Goal: Task Accomplishment & Management: Use online tool/utility

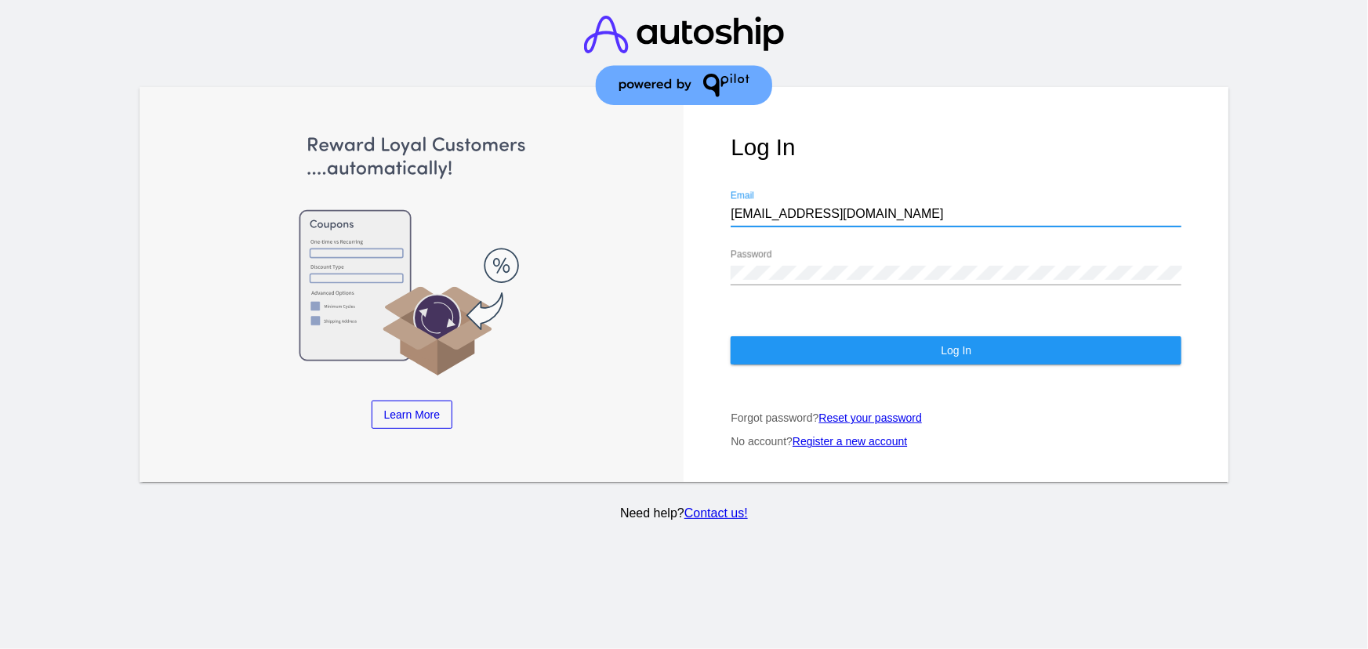
click at [814, 207] on input "[EMAIL_ADDRESS][DOMAIN_NAME]" at bounding box center [955, 214] width 451 height 14
type input "[EMAIL_ADDRESS][DOMAIN_NAME]"
click at [831, 363] on div "Log In [EMAIL_ADDRESS][DOMAIN_NAME] Email Password Log In Forgot password? Rese…" at bounding box center [955, 284] width 545 height 395
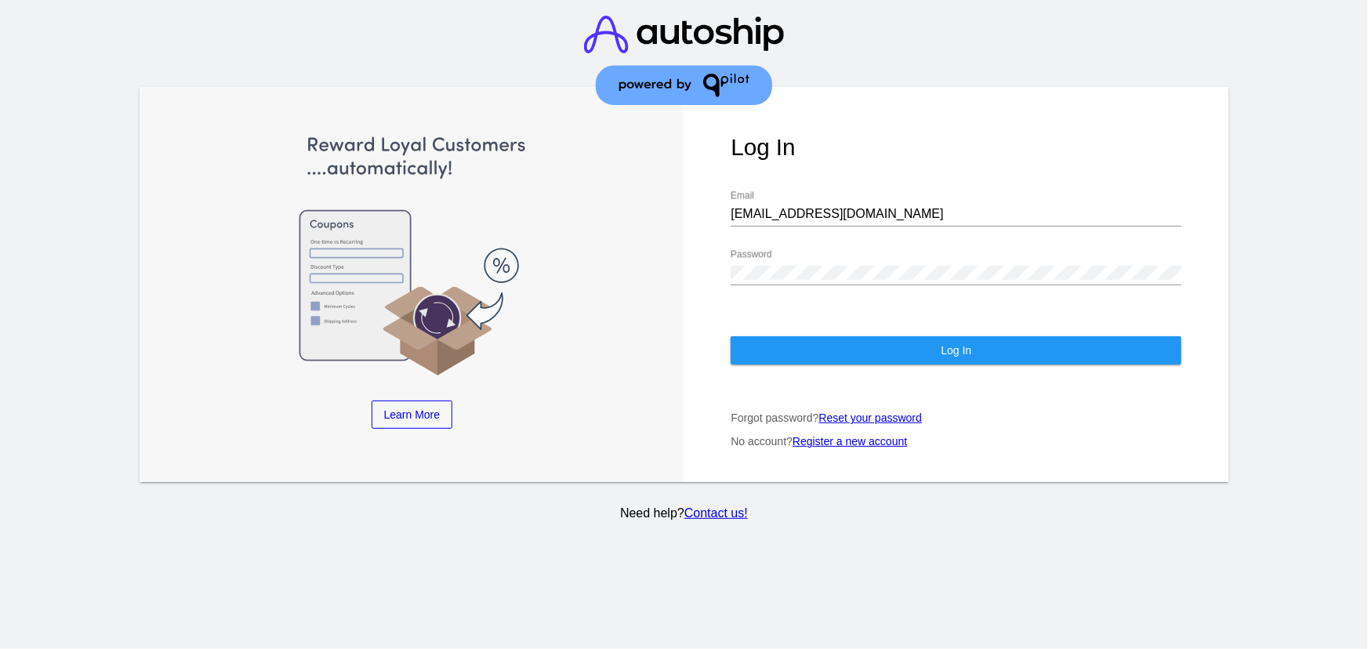
click at [822, 342] on button "Log In" at bounding box center [955, 350] width 451 height 28
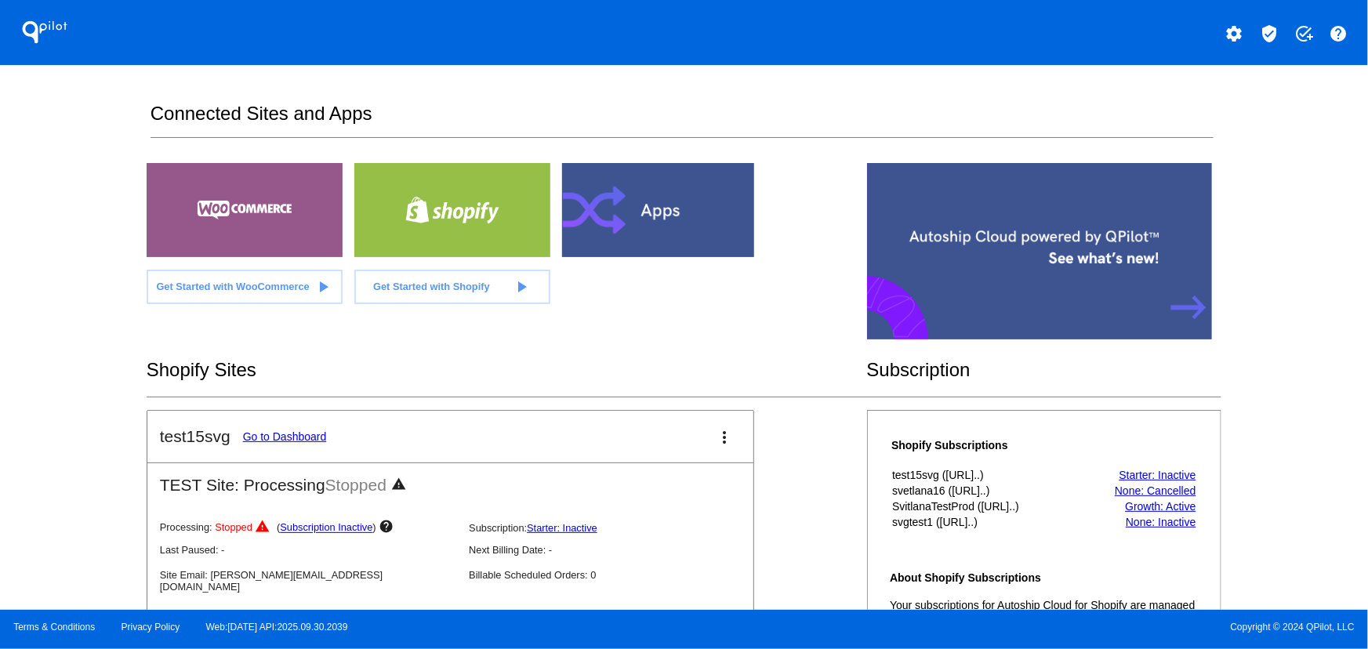
click at [1274, 33] on mat-icon "verified_user" at bounding box center [1268, 33] width 19 height 19
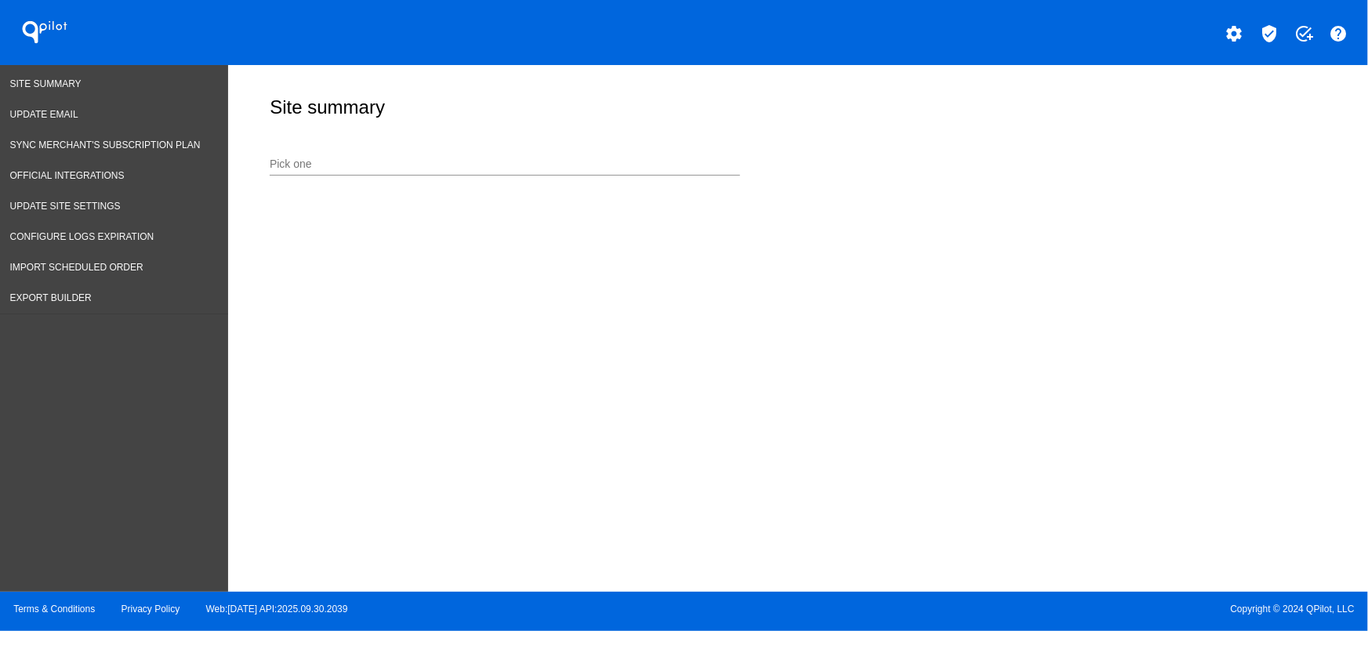
click at [549, 165] on input "Pick one" at bounding box center [505, 164] width 470 height 13
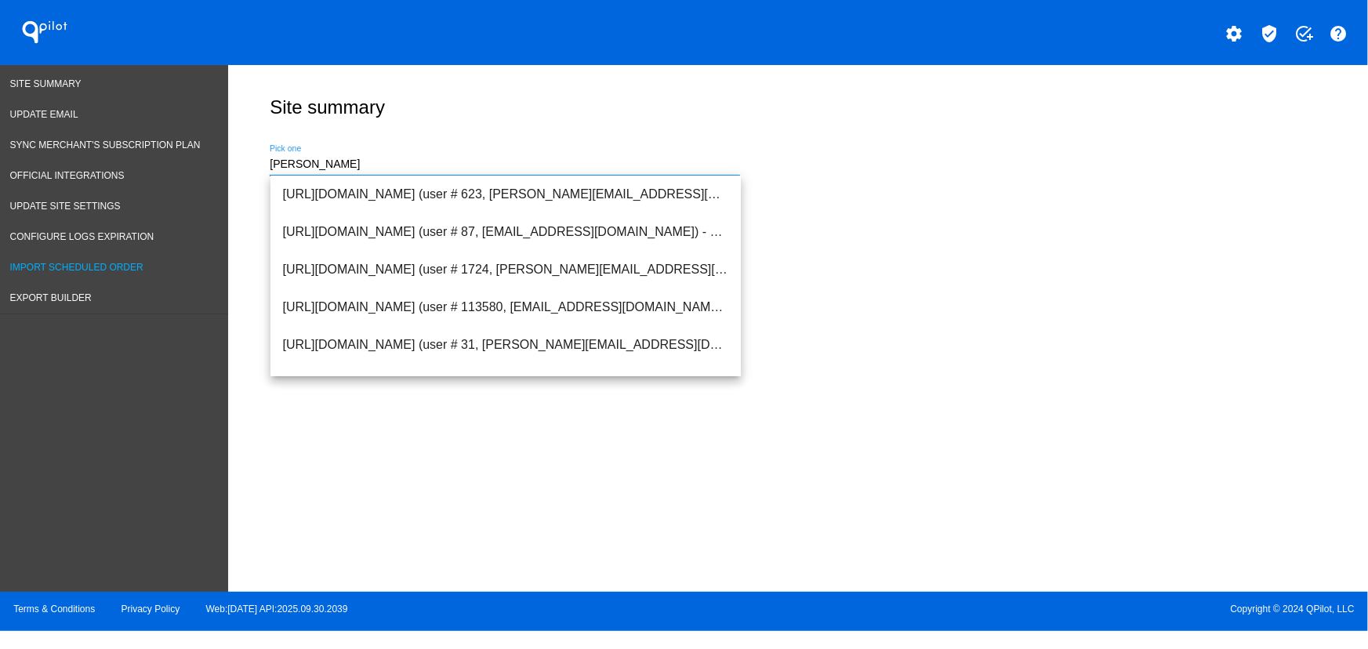
type input "[PERSON_NAME]"
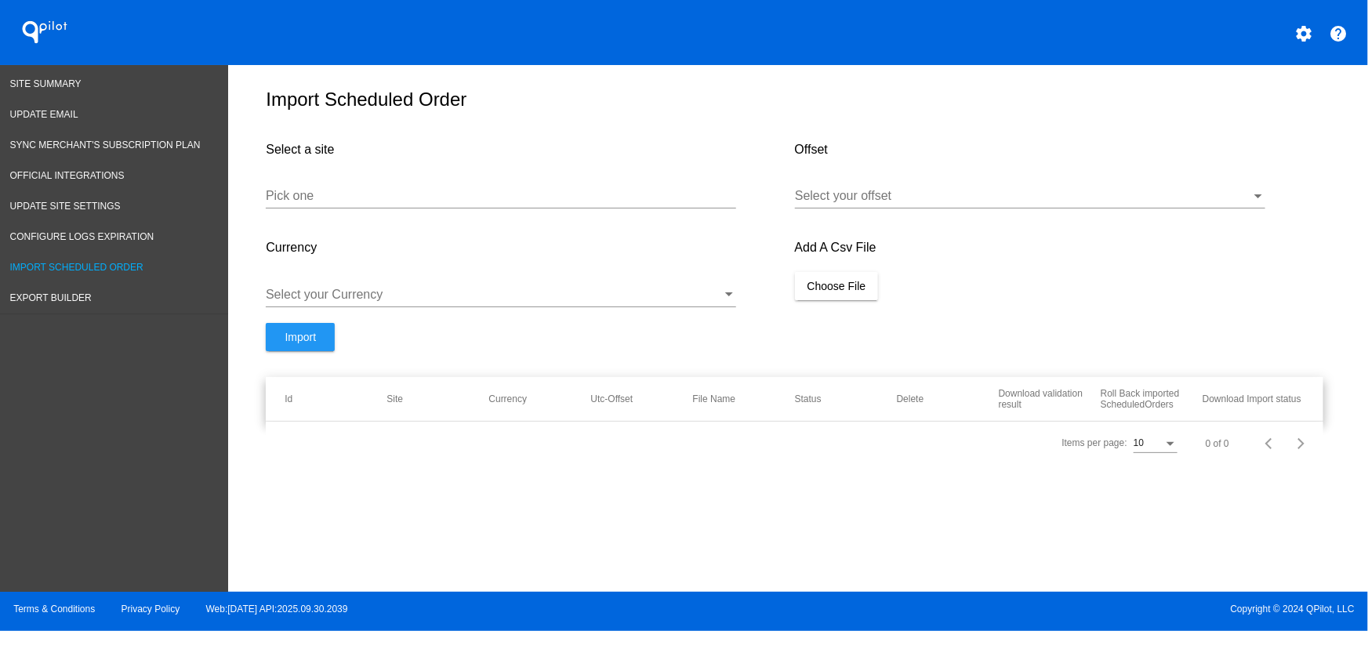
click at [313, 202] on input "Pick one" at bounding box center [501, 196] width 470 height 14
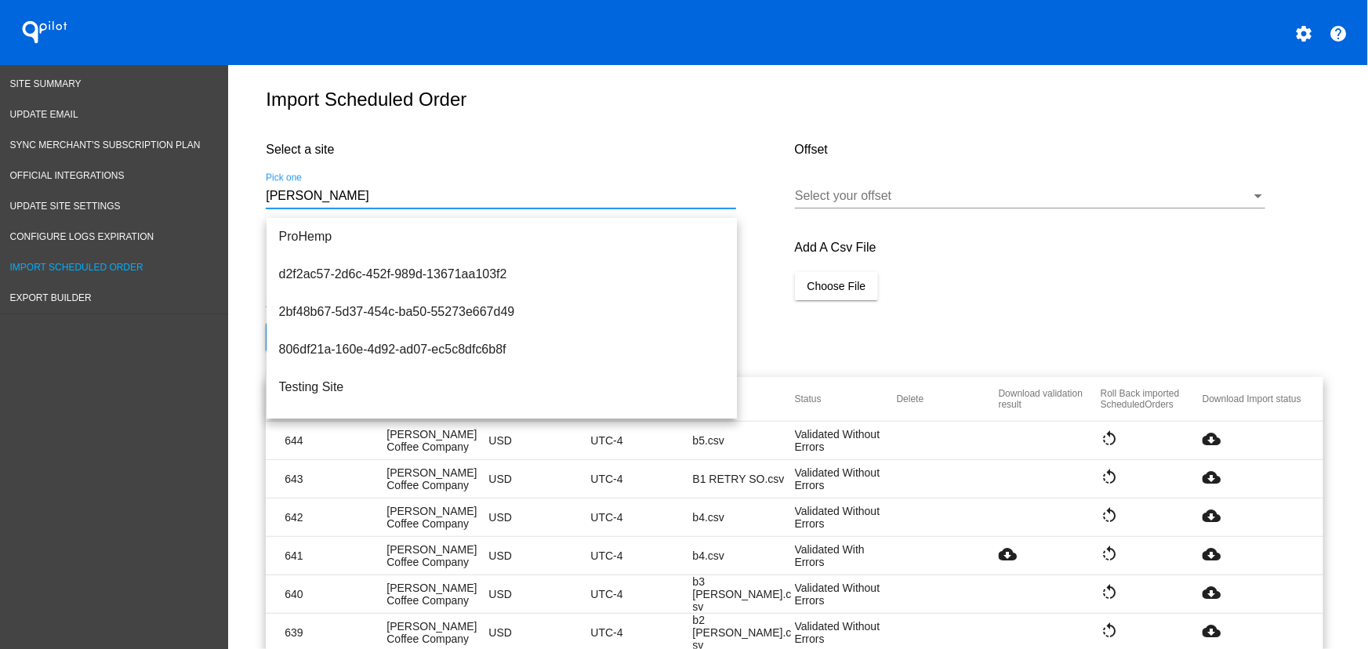
click at [332, 201] on input "[PERSON_NAME]" at bounding box center [501, 196] width 470 height 14
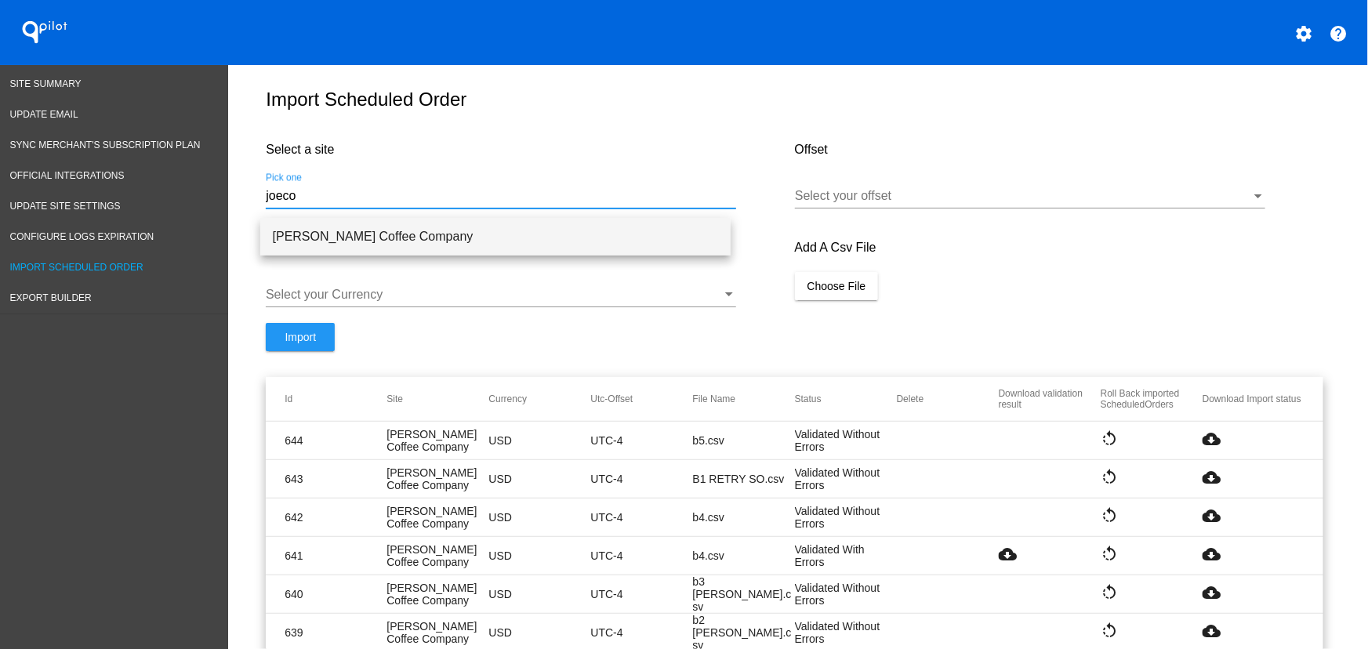
click at [431, 236] on span "Joe Coffee Company" at bounding box center [495, 237] width 445 height 38
type input "Joe Coffee Company"
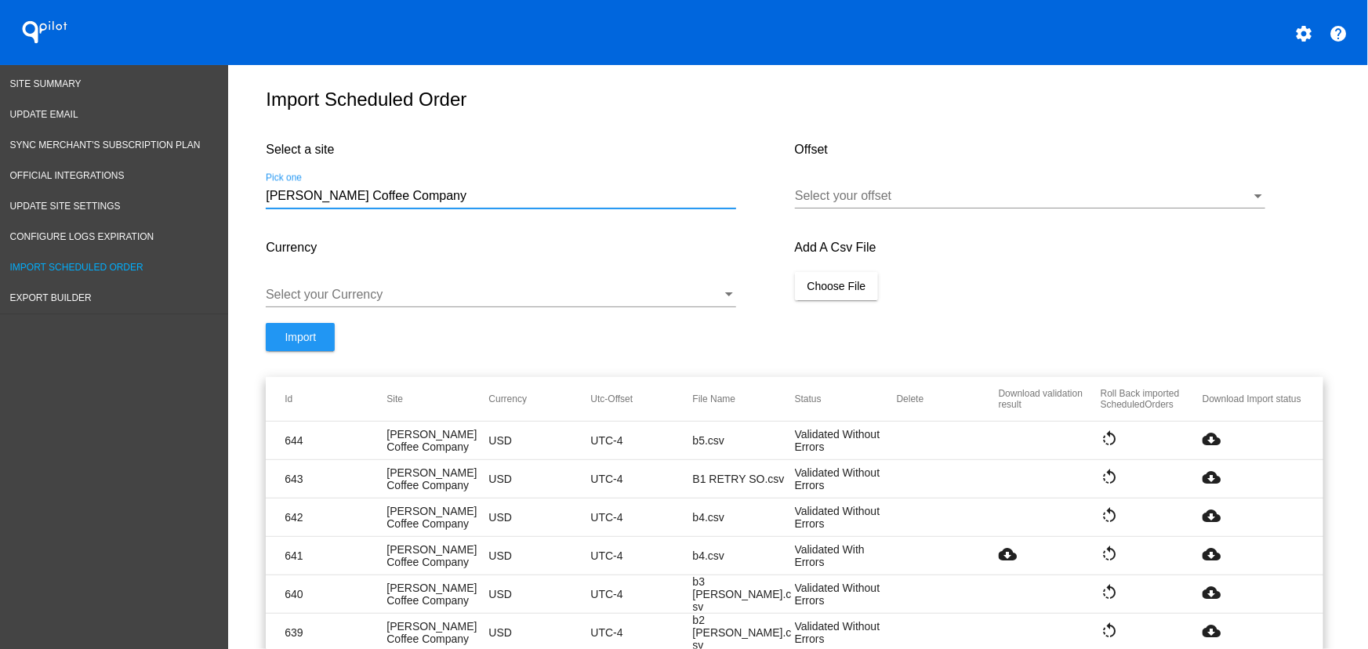
click at [843, 203] on div at bounding box center [1023, 196] width 456 height 14
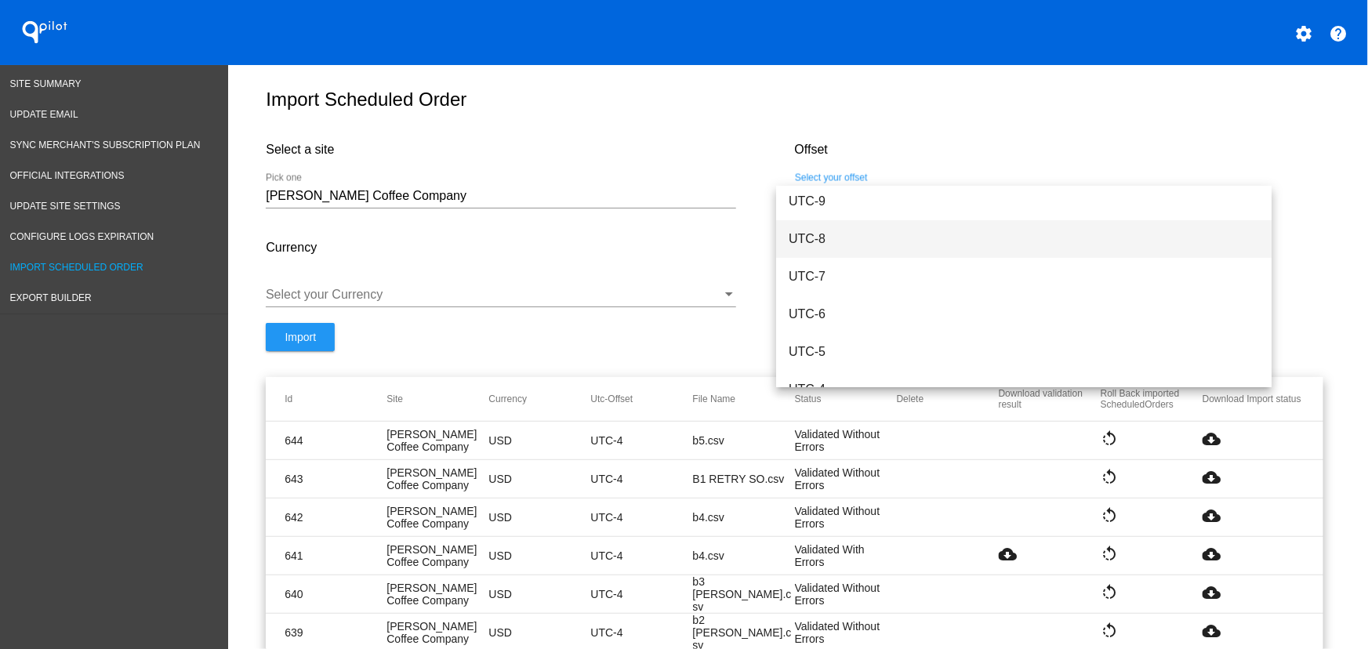
scroll to position [123, 0]
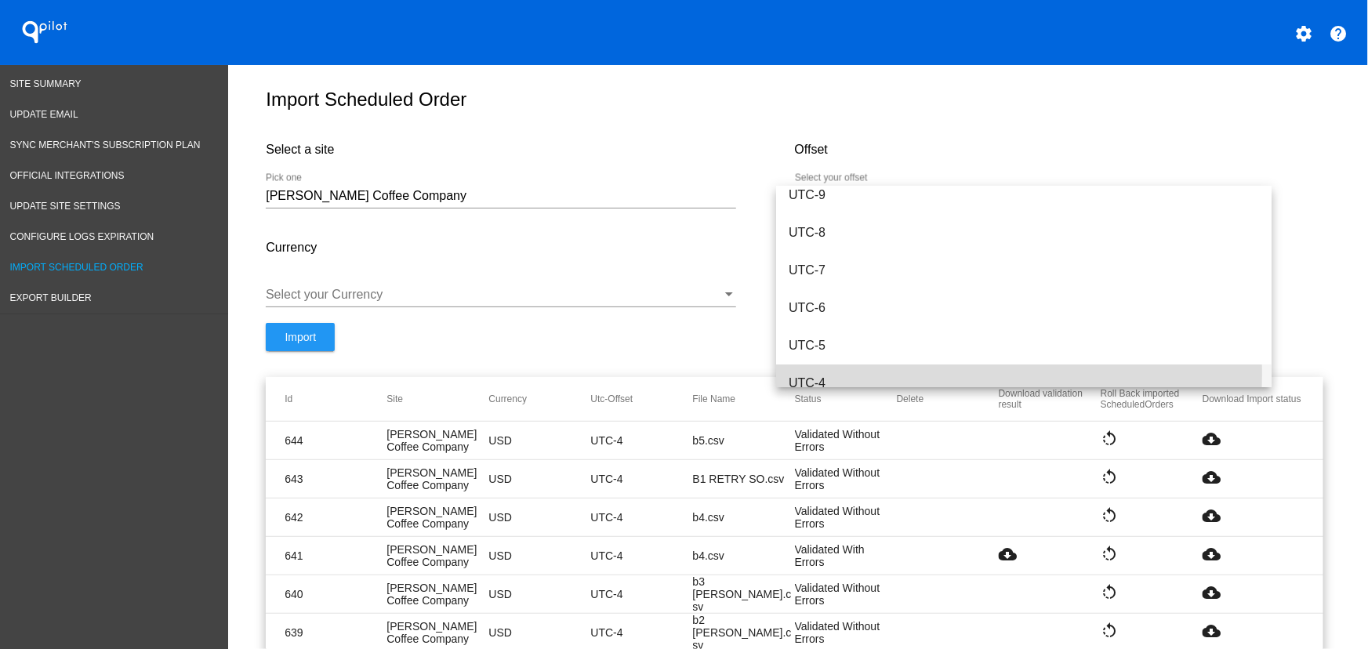
click at [847, 374] on span "UTC-4" at bounding box center [1023, 383] width 470 height 38
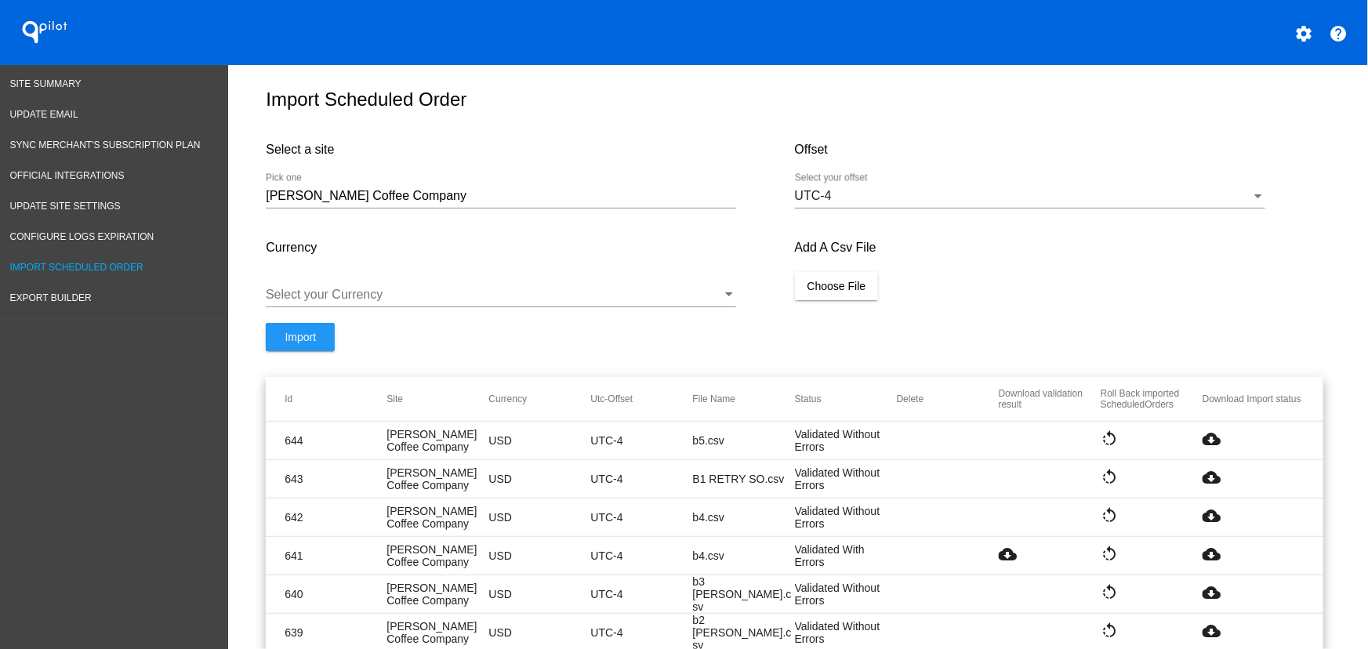
click at [814, 603] on mat-cell "Validated Without Errors" at bounding box center [846, 594] width 102 height 25
click at [470, 286] on div "Select your Currency" at bounding box center [501, 289] width 470 height 35
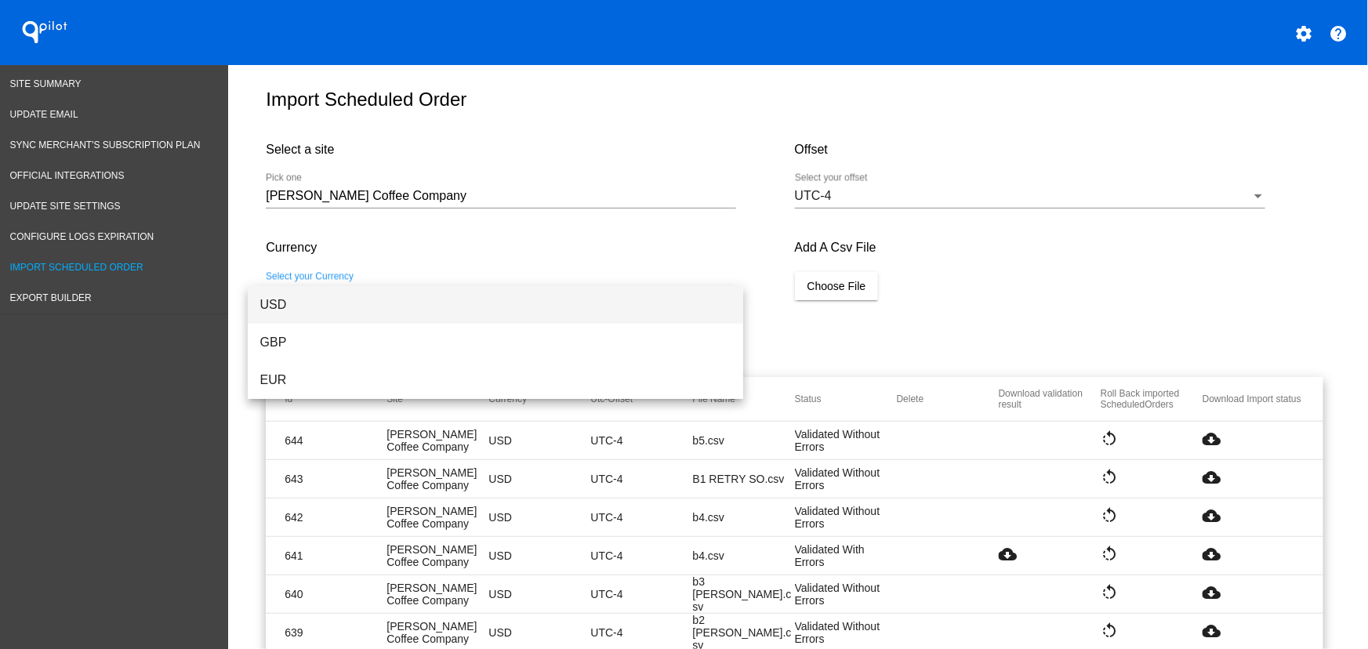
click at [297, 312] on span "USD" at bounding box center [495, 305] width 470 height 38
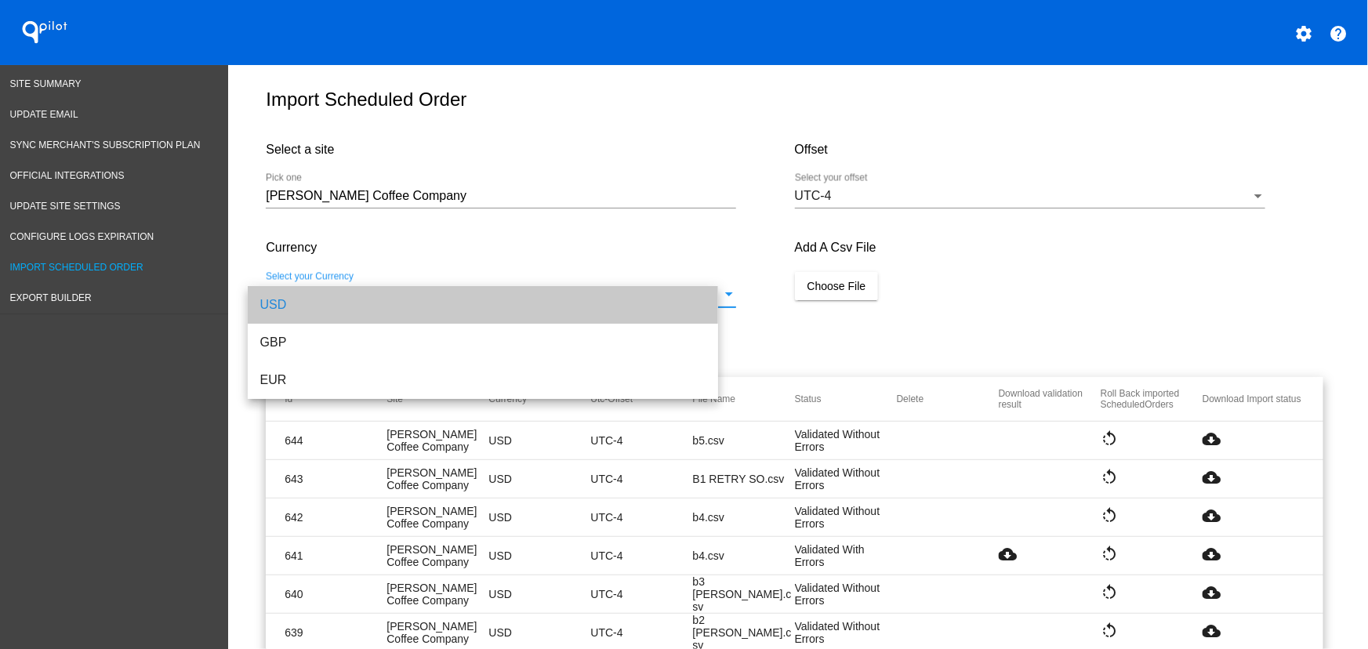
click at [807, 300] on button "Choose File" at bounding box center [837, 286] width 84 height 28
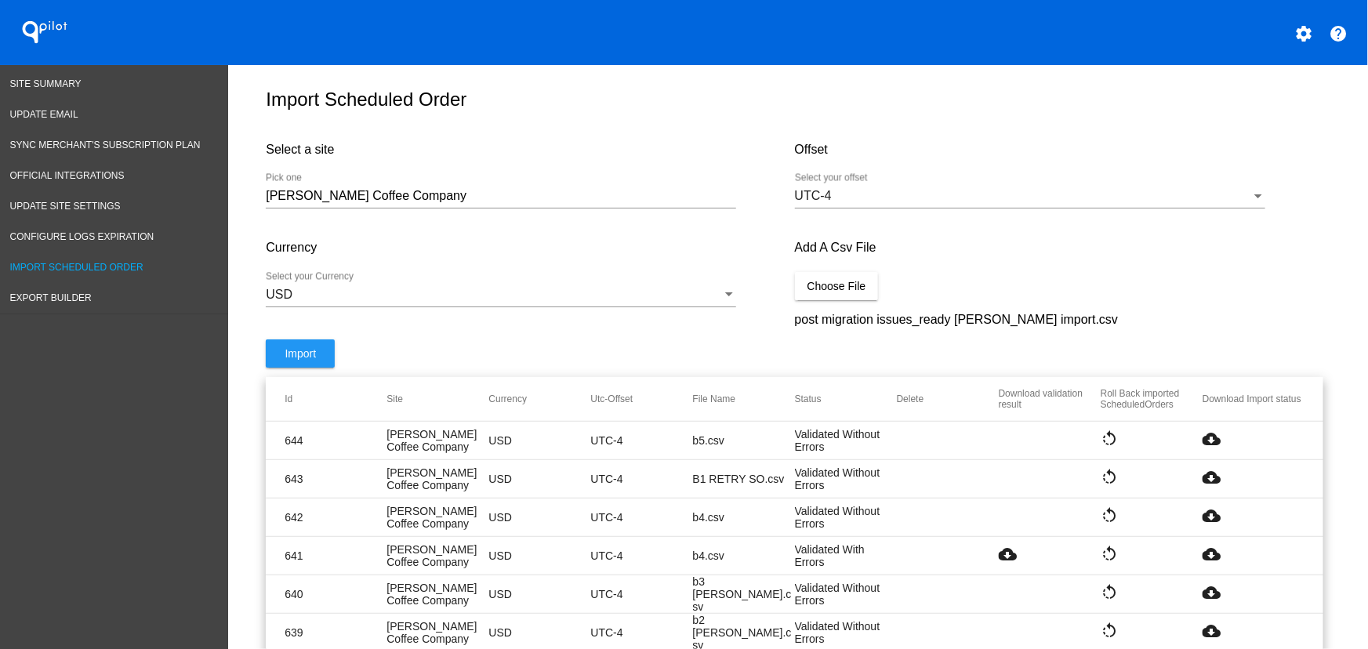
click at [306, 339] on div "Currency USD Select your Currency" at bounding box center [530, 281] width 528 height 115
click at [307, 357] on span "Import" at bounding box center [299, 353] width 31 height 13
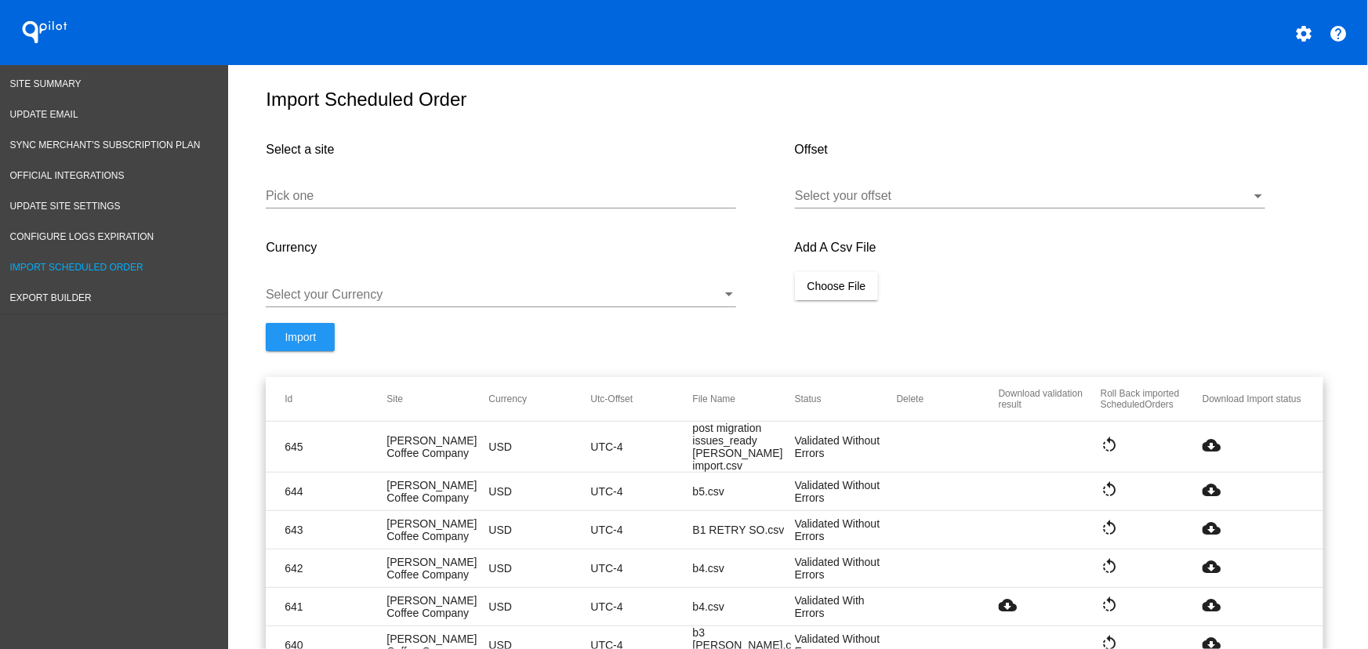
click at [593, 61] on div "QPilot settings help" at bounding box center [684, 32] width 1368 height 65
click at [1223, 448] on mat-cell "cloud_download" at bounding box center [1253, 446] width 102 height 21
click at [1207, 448] on mat-icon "cloud_download" at bounding box center [1211, 445] width 19 height 19
click at [393, 183] on div "Pick one" at bounding box center [501, 190] width 470 height 35
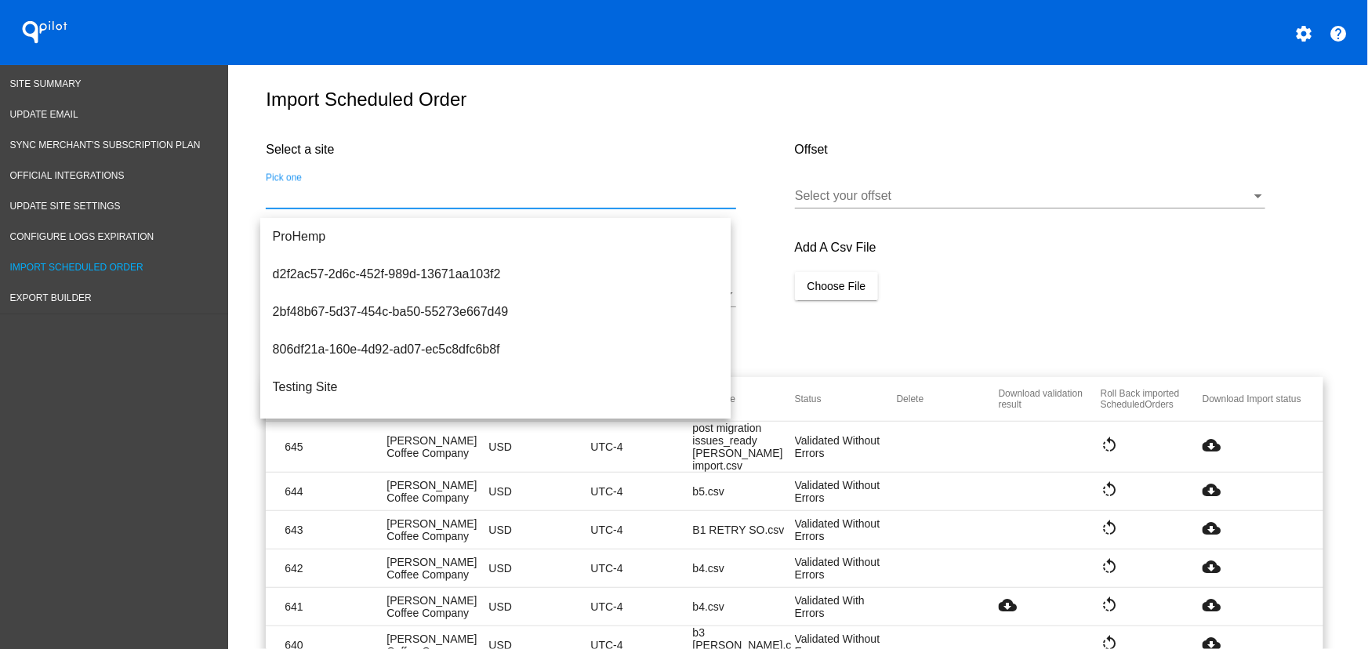
click at [384, 203] on input "Pick one" at bounding box center [501, 196] width 470 height 14
type input "p"
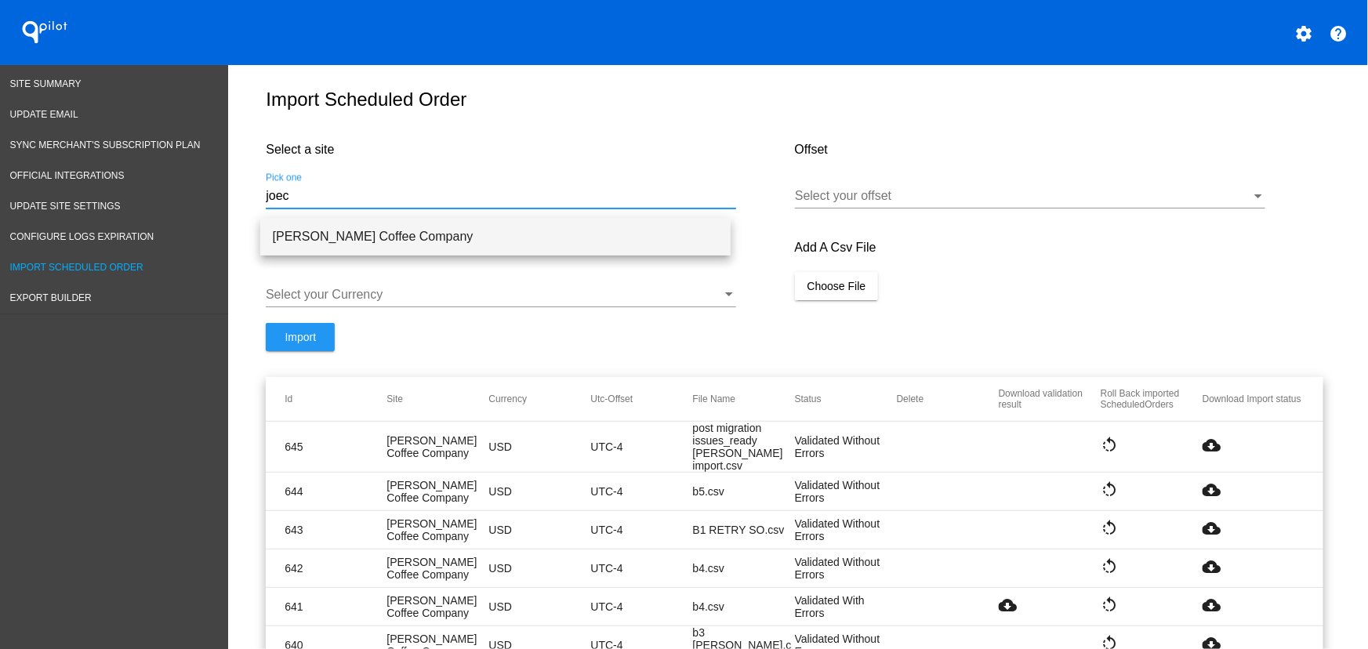
click at [379, 235] on span "Joe Coffee Company" at bounding box center [495, 237] width 445 height 38
type input "Joe Coffee Company"
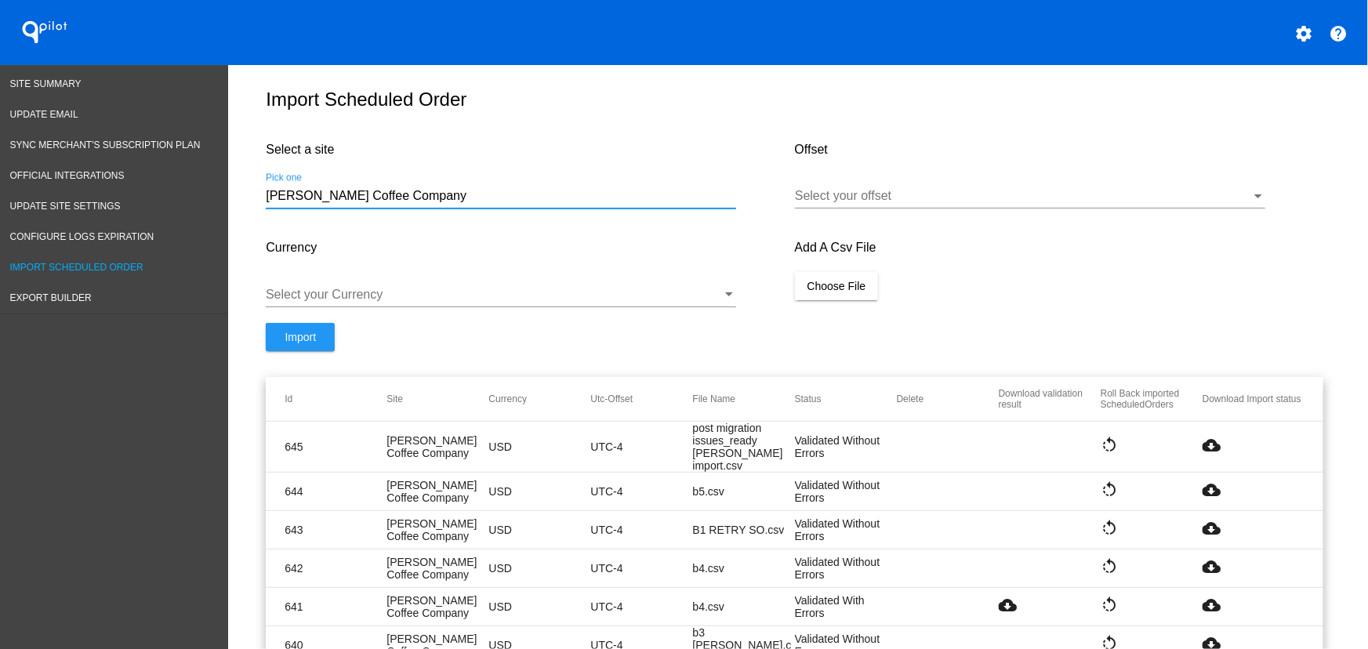
click at [852, 190] on div "Select your offset" at bounding box center [1030, 190] width 470 height 35
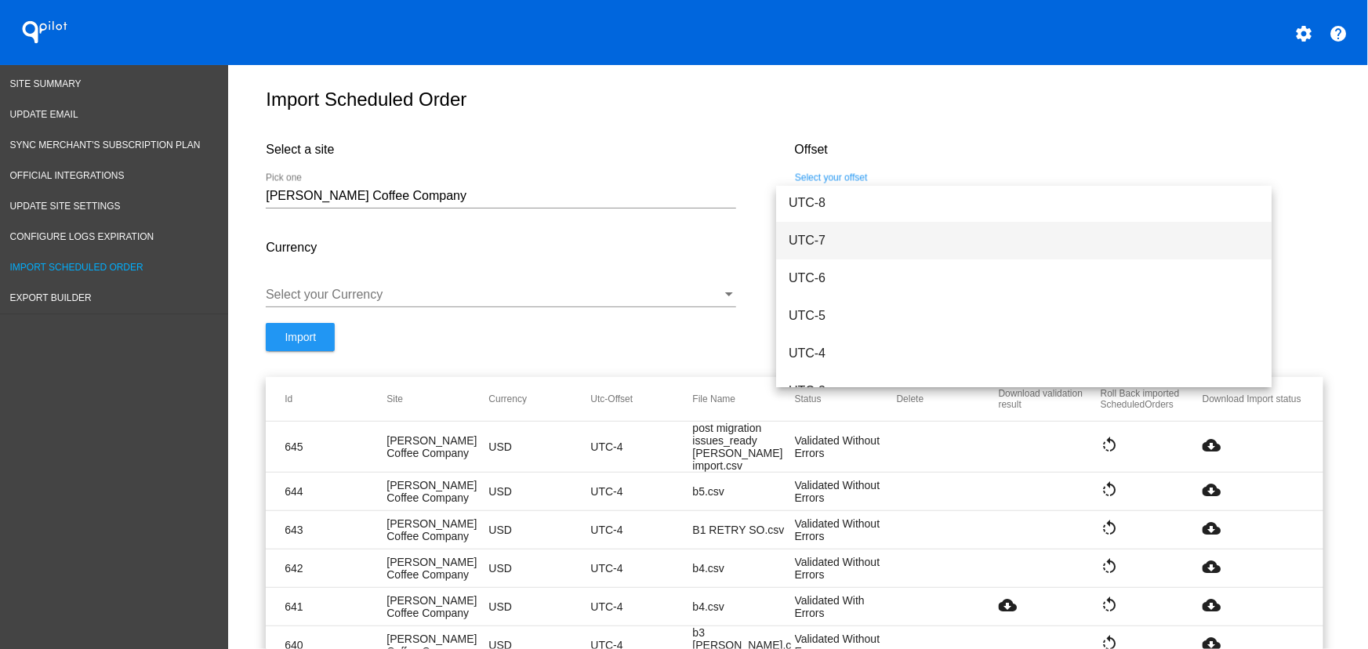
scroll to position [154, 0]
click at [846, 350] on span "UTC-4" at bounding box center [1023, 353] width 470 height 38
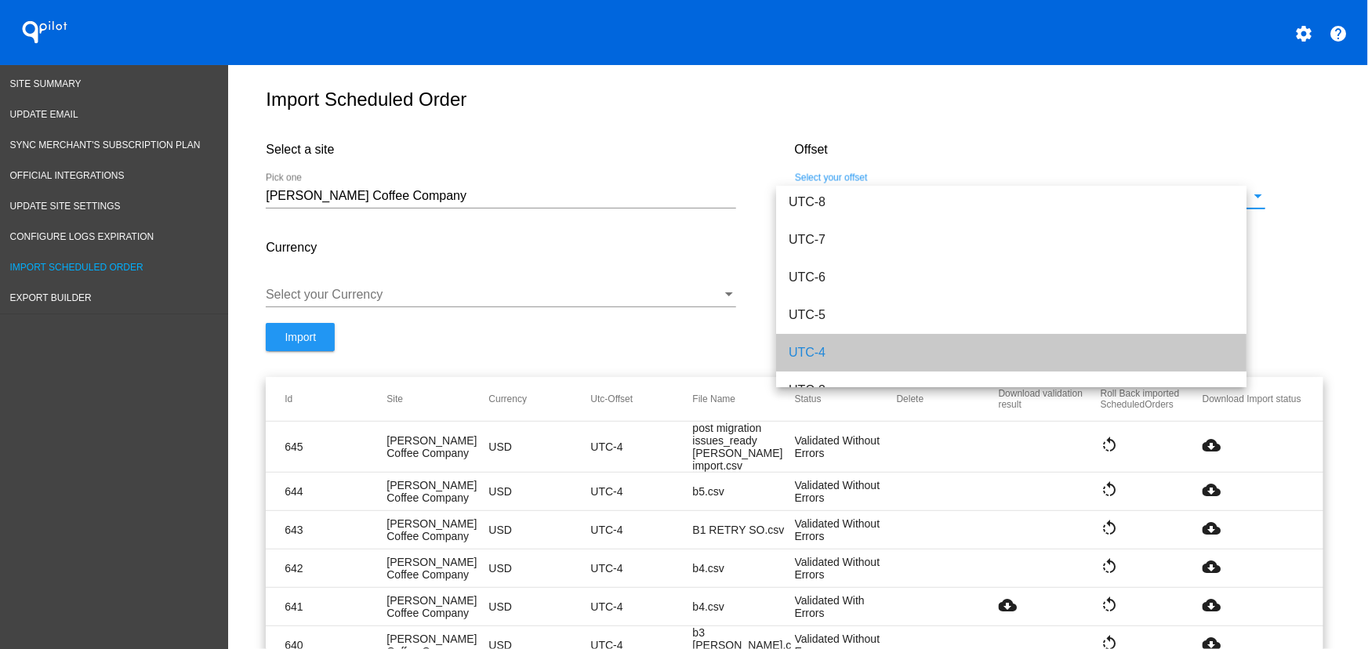
click at [655, 333] on div "Import" at bounding box center [530, 350] width 528 height 54
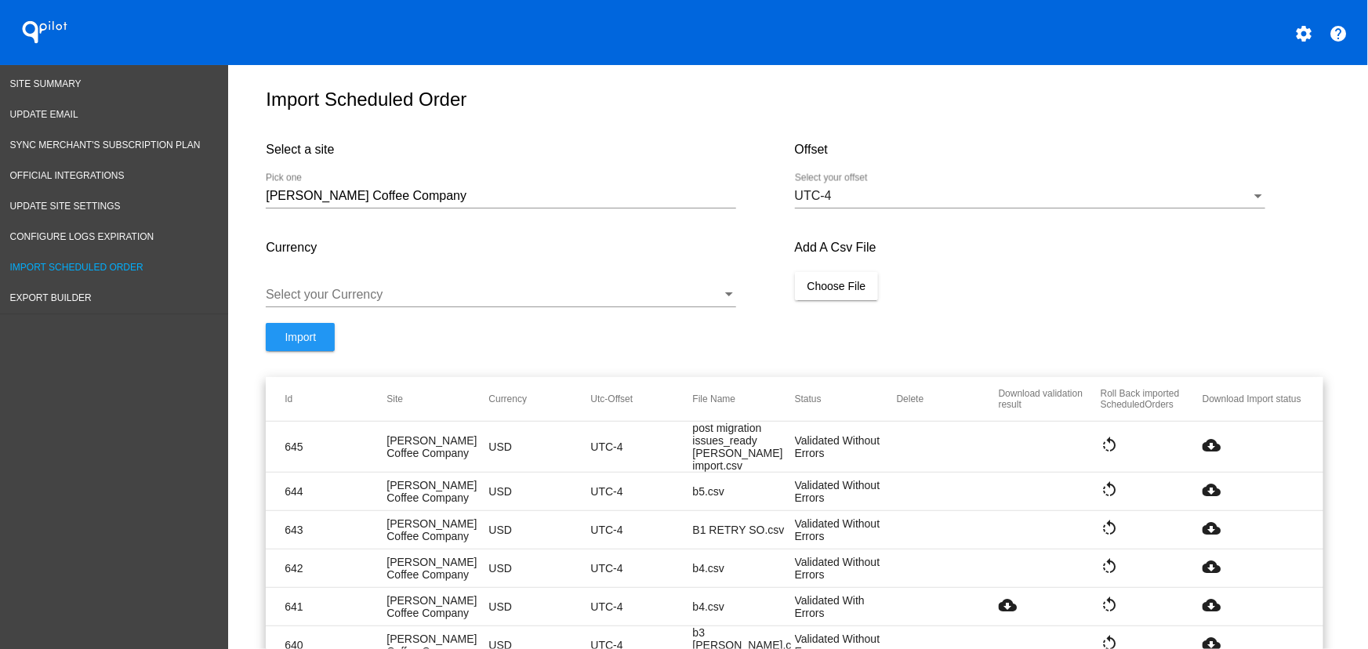
click at [621, 307] on div "Select your Currency" at bounding box center [501, 289] width 470 height 35
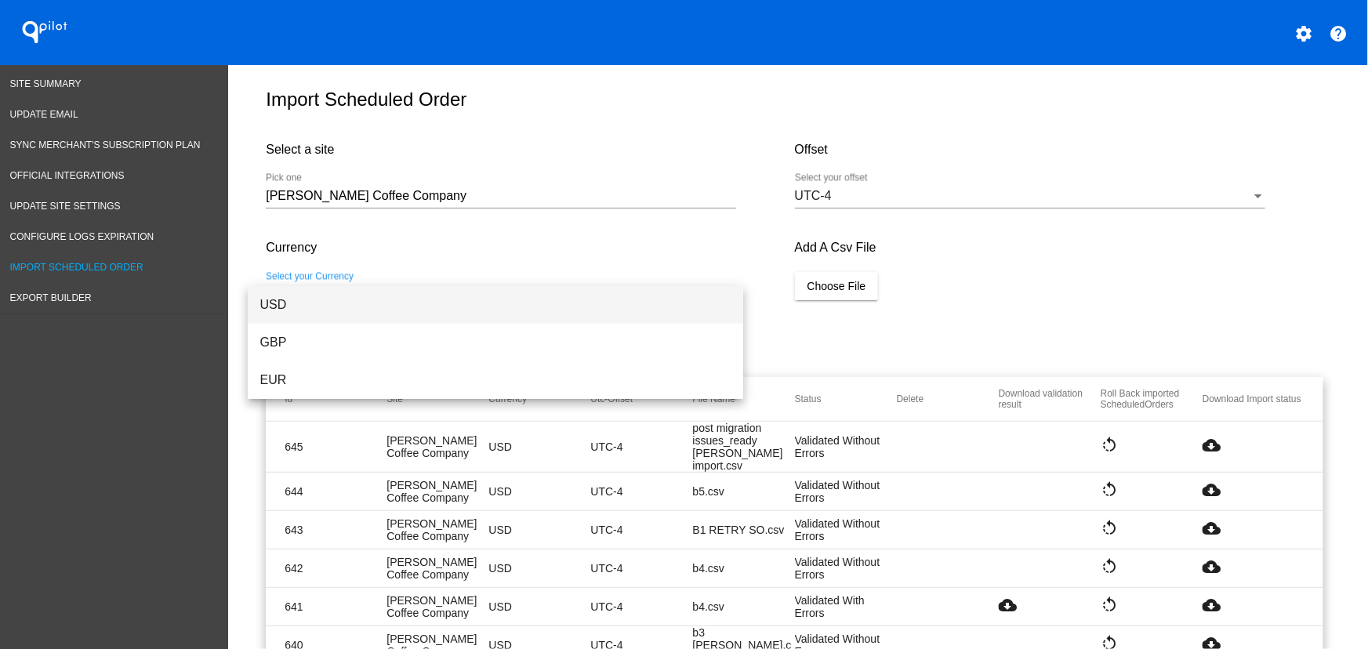
click at [254, 304] on mat-option "USD" at bounding box center [495, 305] width 495 height 38
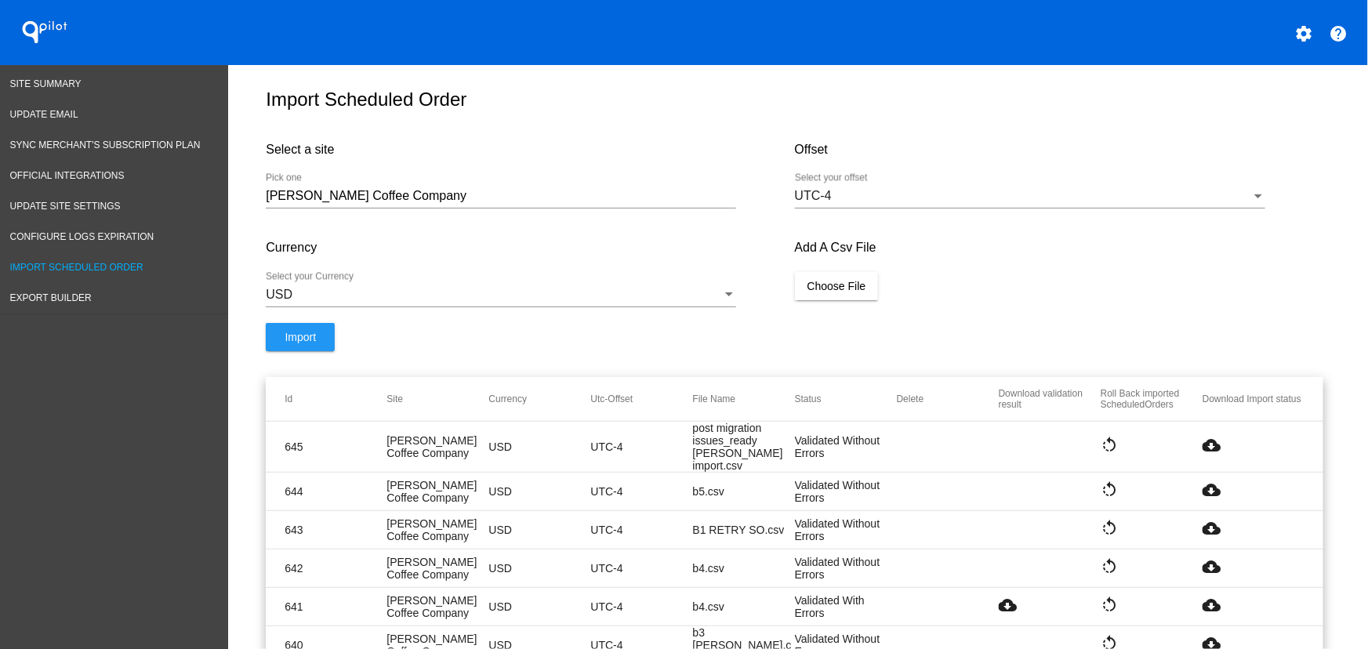
drag, startPoint x: 852, startPoint y: 277, endPoint x: 835, endPoint y: 302, distance: 29.3
click at [846, 285] on div "Add A Csv File Choose File" at bounding box center [1059, 273] width 528 height 99
drag, startPoint x: 835, startPoint y: 302, endPoint x: 824, endPoint y: 302, distance: 11.0
click at [834, 292] on span "Choose File" at bounding box center [836, 286] width 59 height 13
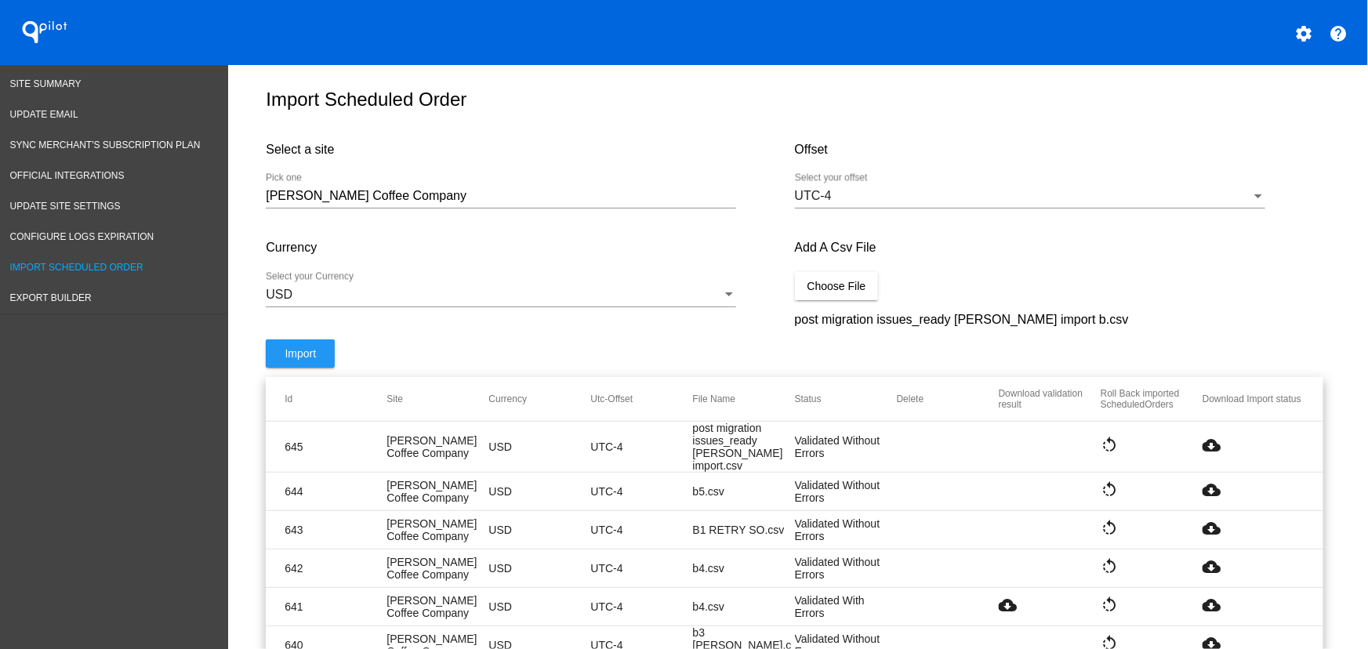
click at [284, 353] on button "Import" at bounding box center [300, 353] width 69 height 28
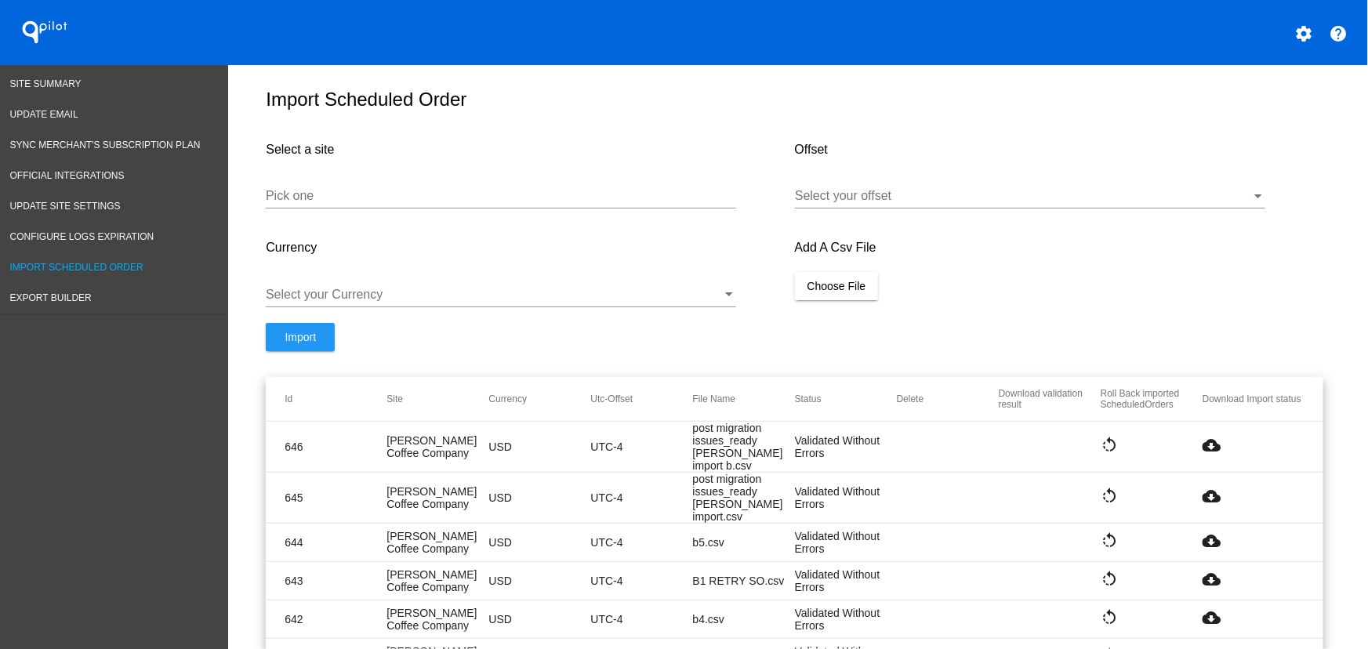
click at [1208, 453] on mat-icon "cloud_download" at bounding box center [1211, 445] width 19 height 19
